Goal: Find contact information: Find contact information

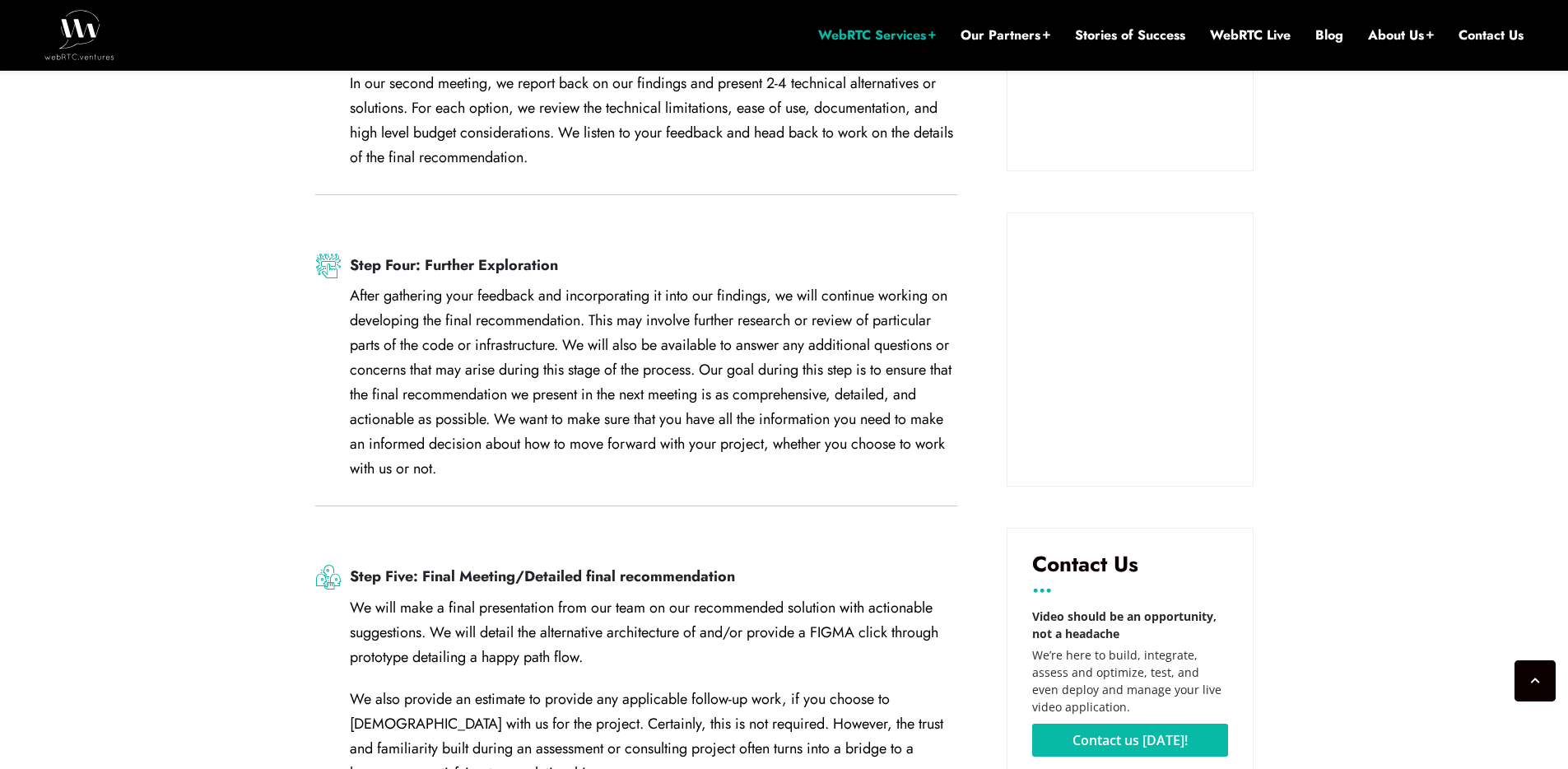
scroll to position [2007, 0]
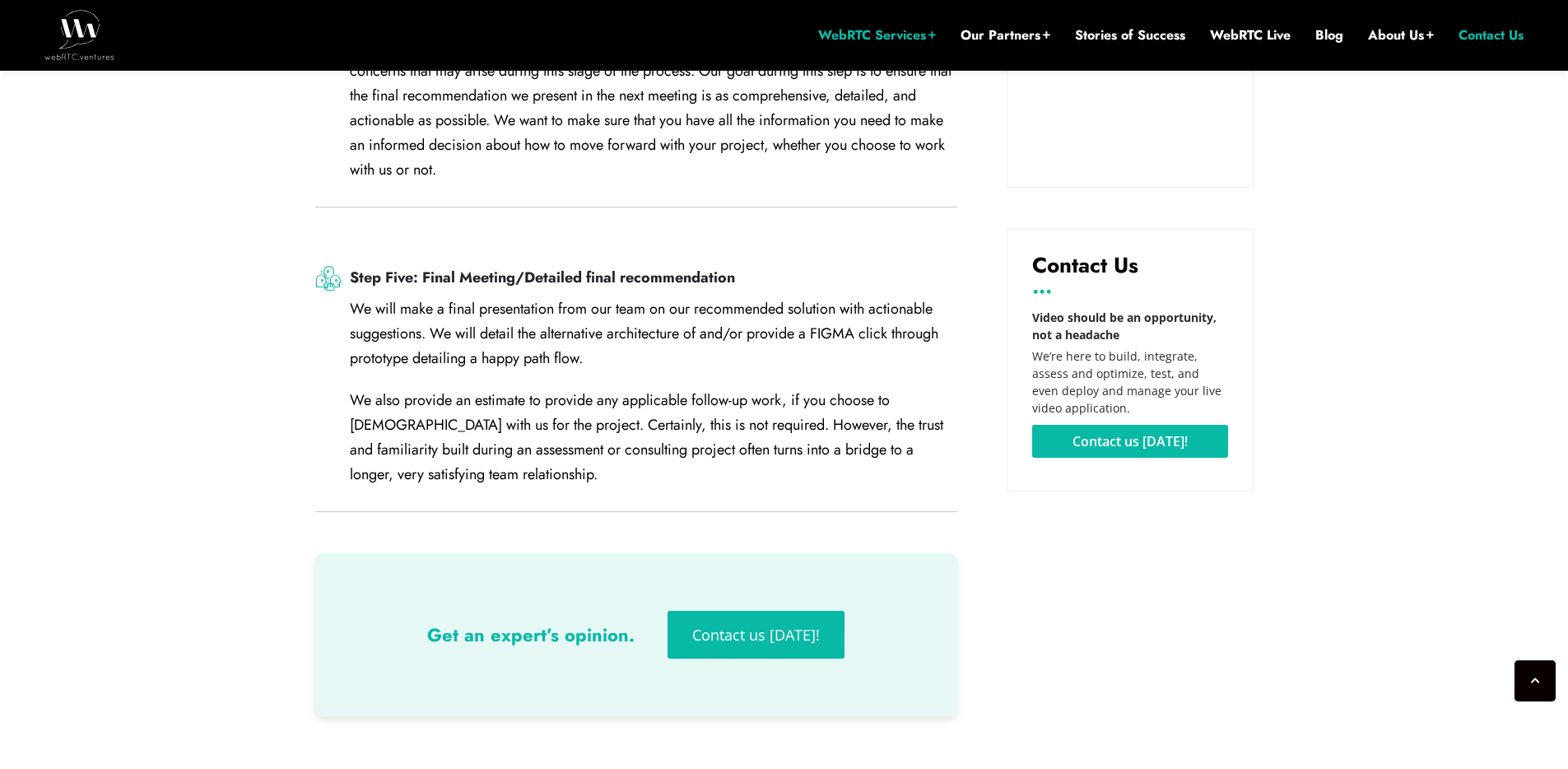
click at [1511, 35] on link "Contact Us" at bounding box center [1491, 35] width 65 height 18
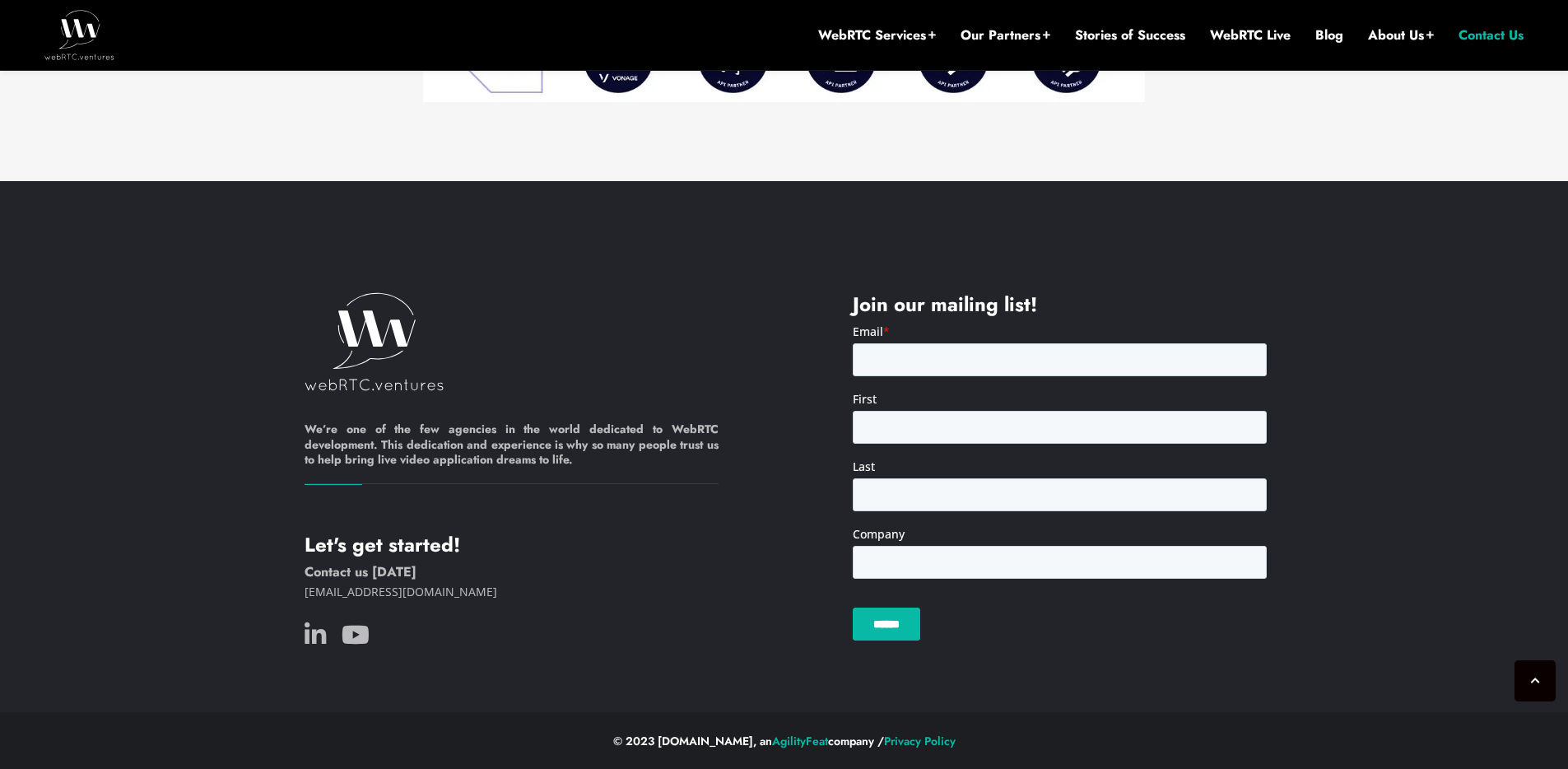
scroll to position [1443, 0]
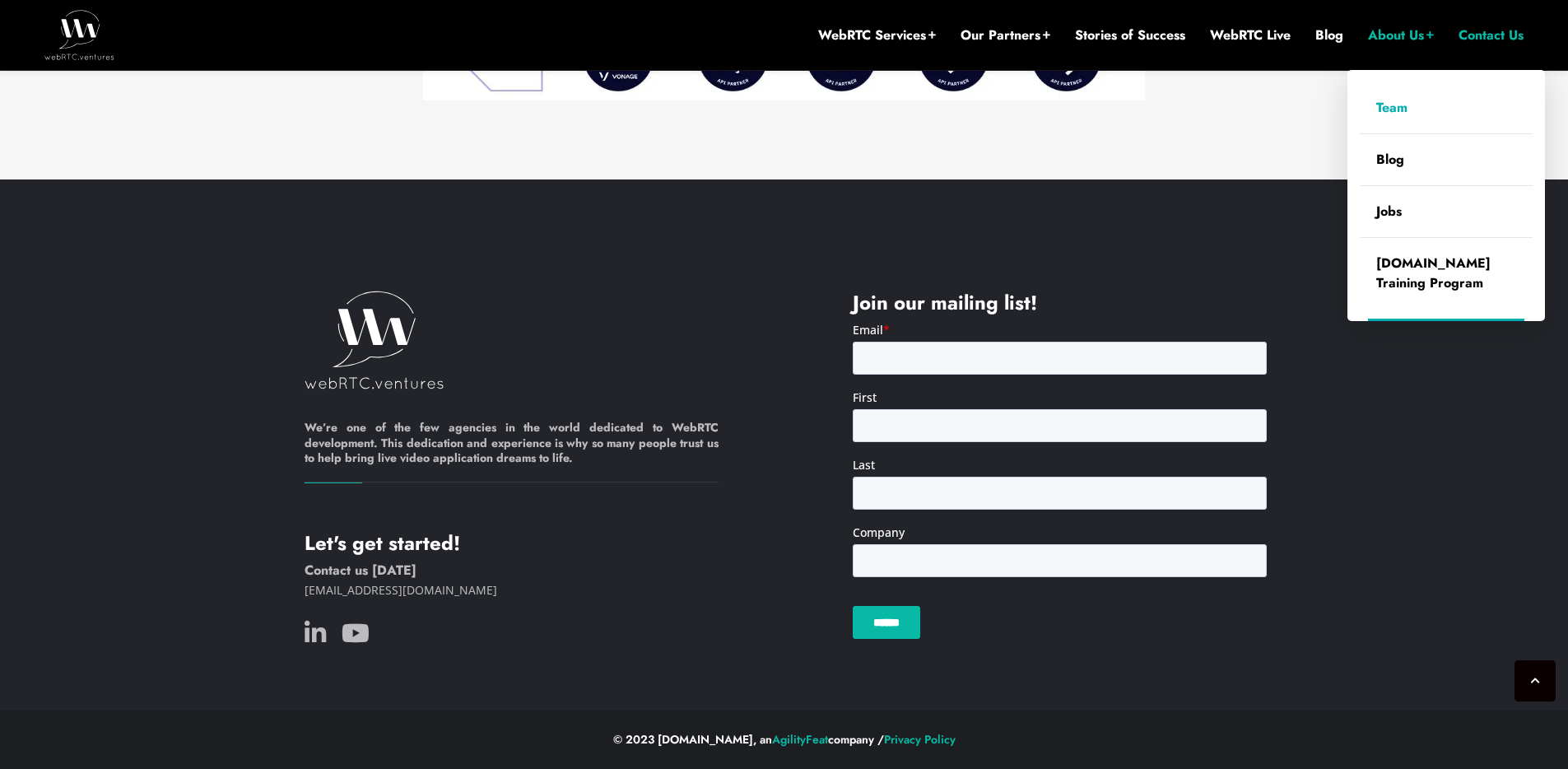
click at [1402, 103] on link "Team" at bounding box center [1446, 107] width 173 height 51
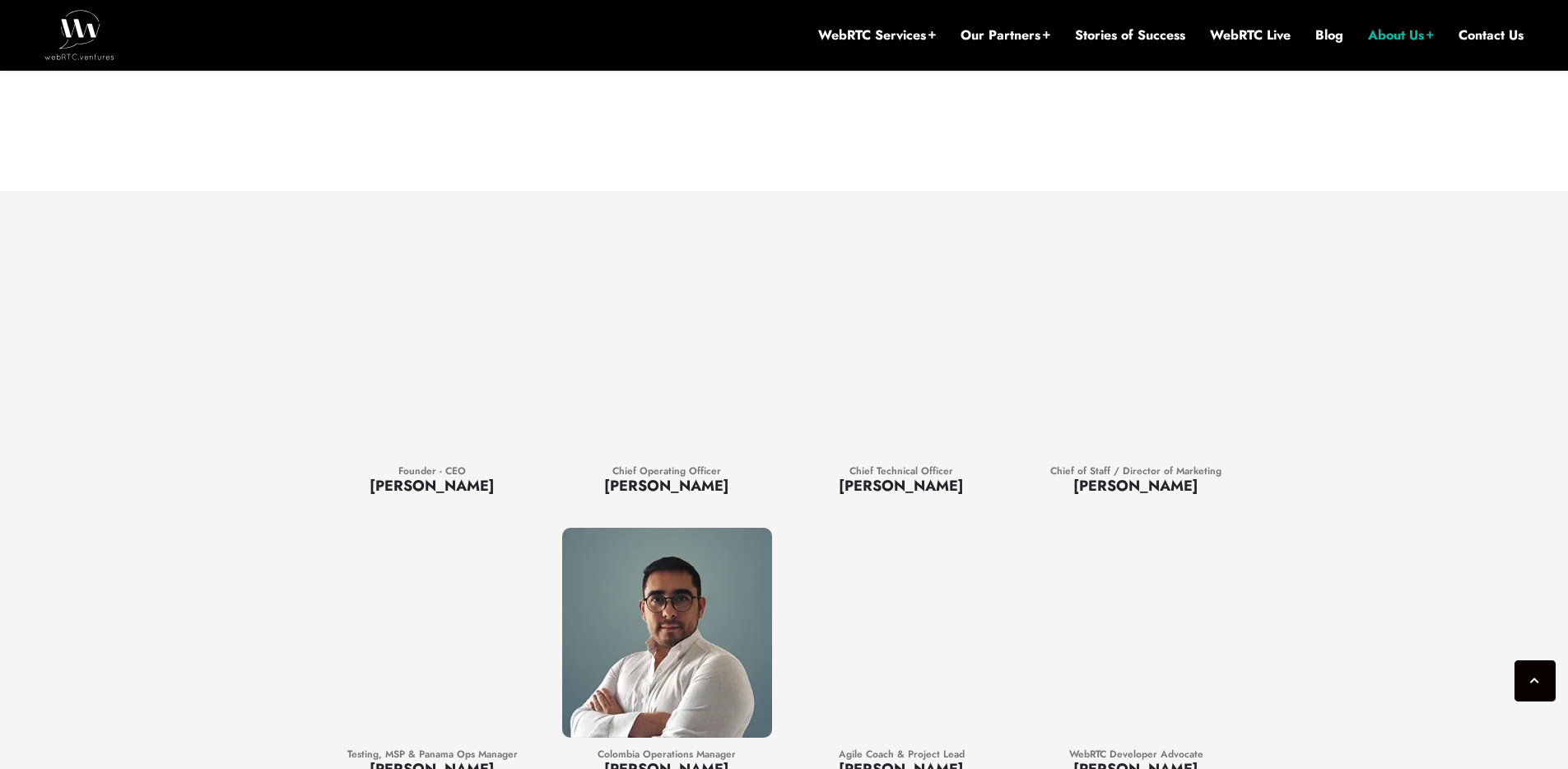
scroll to position [1755, 0]
